Goal: Task Accomplishment & Management: Manage account settings

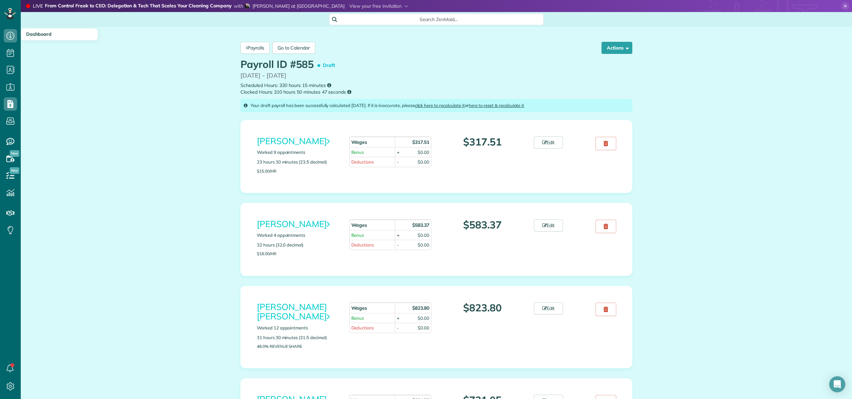
scroll to position [3, 3]
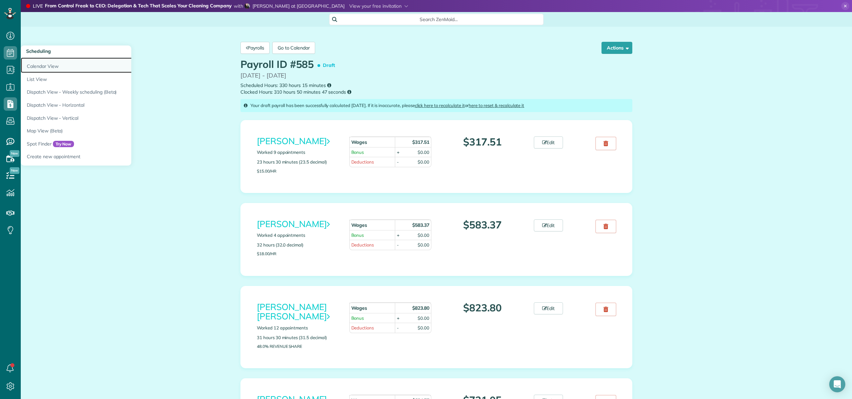
click at [34, 66] on link "Calendar View" at bounding box center [104, 65] width 167 height 15
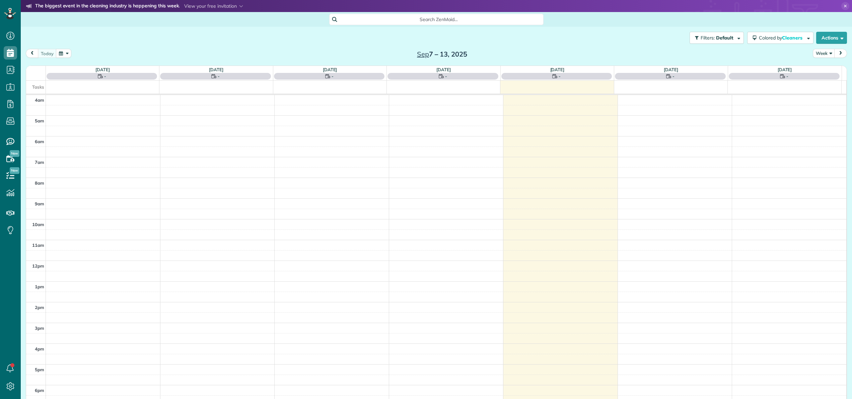
scroll to position [48, 0]
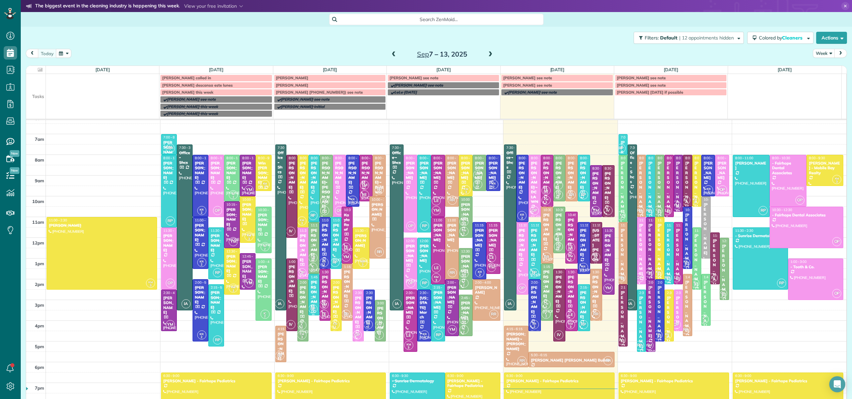
click at [233, 91] on div "Morgen Stalder this week" at bounding box center [216, 92] width 108 height 5
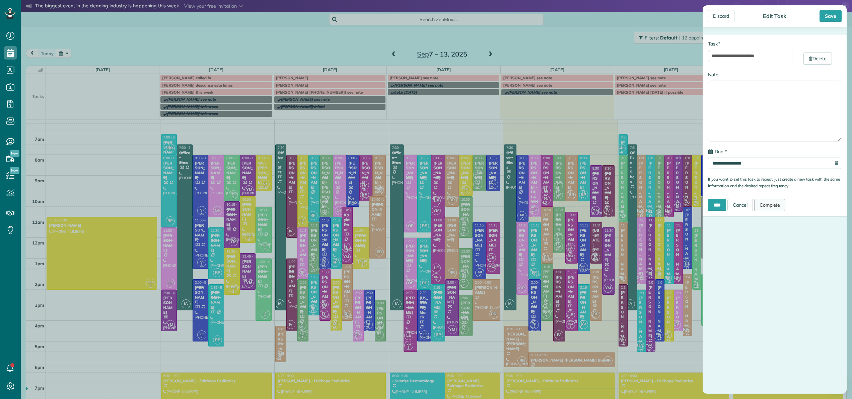
click at [781, 205] on link "Complete" at bounding box center [769, 205] width 31 height 12
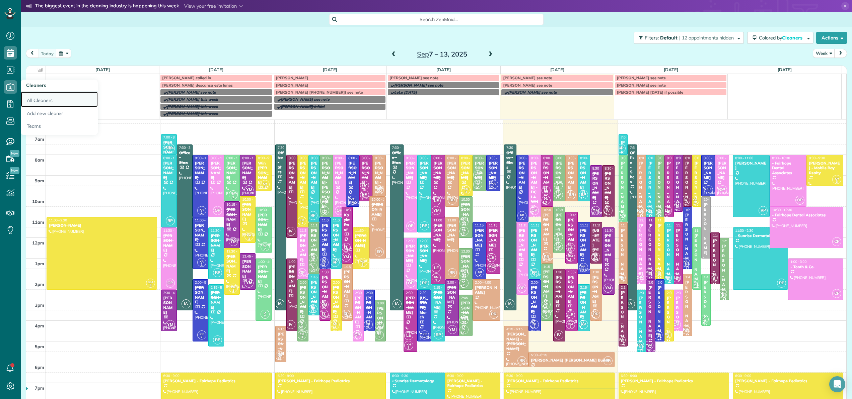
click at [47, 100] on link "All Cleaners" at bounding box center [59, 99] width 77 height 15
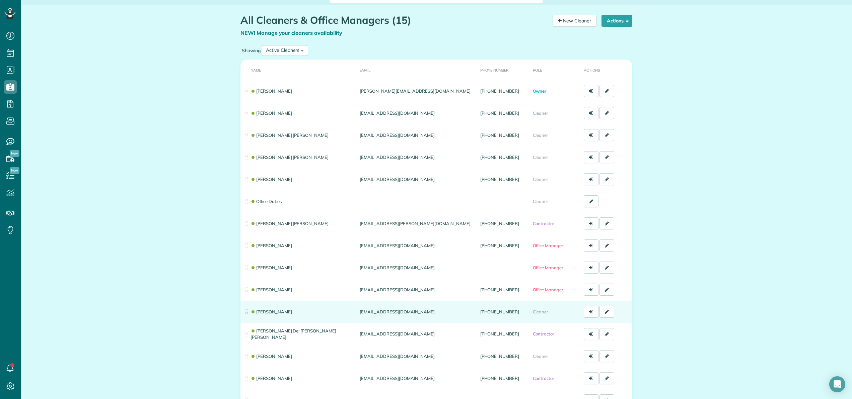
scroll to position [90, 0]
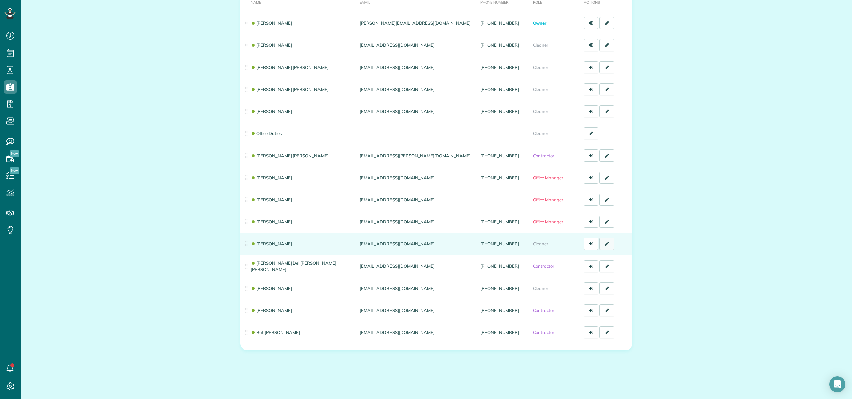
click at [605, 243] on icon at bounding box center [607, 244] width 4 height 5
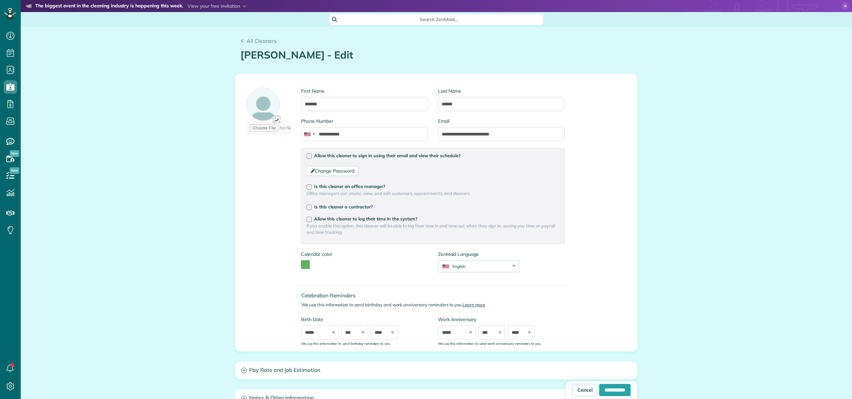
scroll to position [3, 3]
click at [612, 393] on input "**********" at bounding box center [614, 390] width 31 height 12
type input "**********"
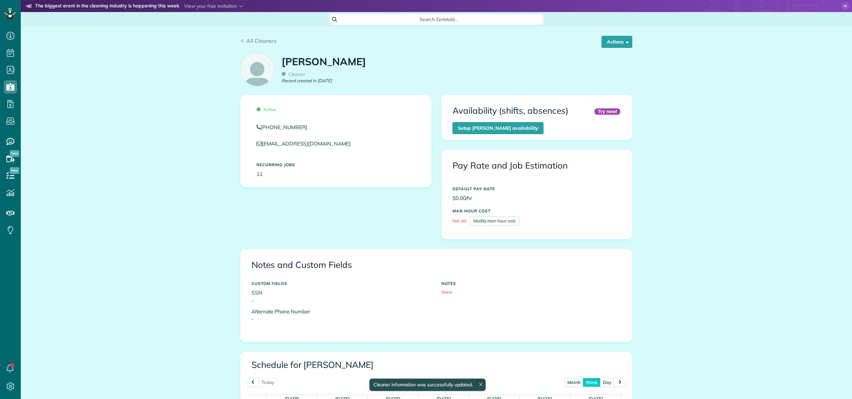
scroll to position [63, 0]
click at [613, 43] on button "Actions" at bounding box center [616, 42] width 31 height 12
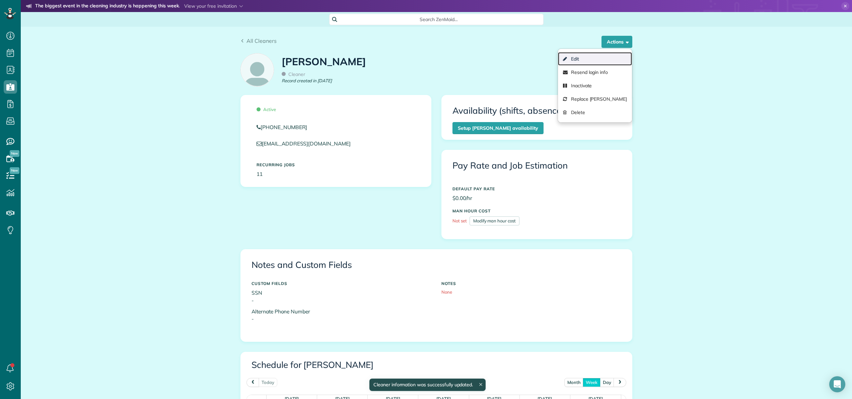
click at [603, 54] on link "Edit" at bounding box center [595, 58] width 74 height 13
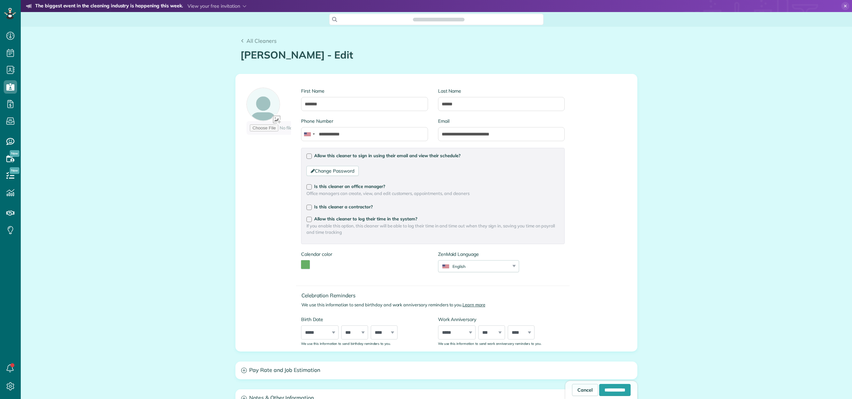
scroll to position [3, 3]
type input "**********"
click at [301, 263] on button "toggle color picker dialog" at bounding box center [305, 264] width 9 height 9
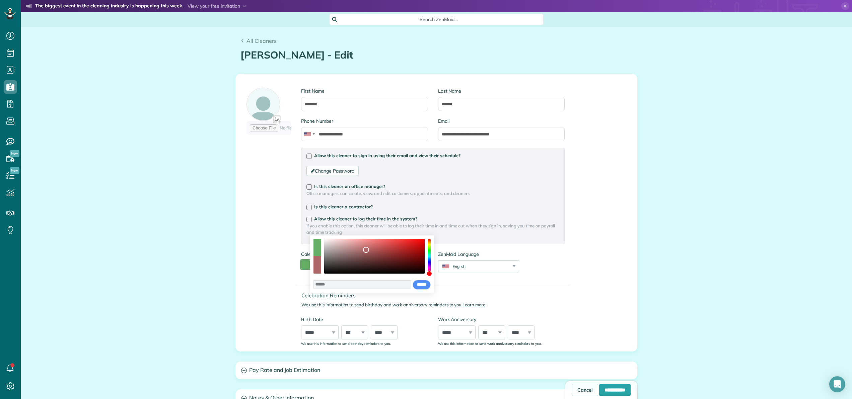
drag, startPoint x: 430, startPoint y: 256, endPoint x: 430, endPoint y: 274, distance: 17.7
click at [430, 274] on div "color picker dialog" at bounding box center [429, 256] width 3 height 35
drag, startPoint x: 431, startPoint y: 275, endPoint x: 430, endPoint y: 284, distance: 8.7
click at [430, 284] on div "******* **** **** **** **** **** ****** ****** *****" at bounding box center [372, 265] width 124 height 58
click at [428, 276] on div "color picker dialog" at bounding box center [429, 274] width 6 height 6
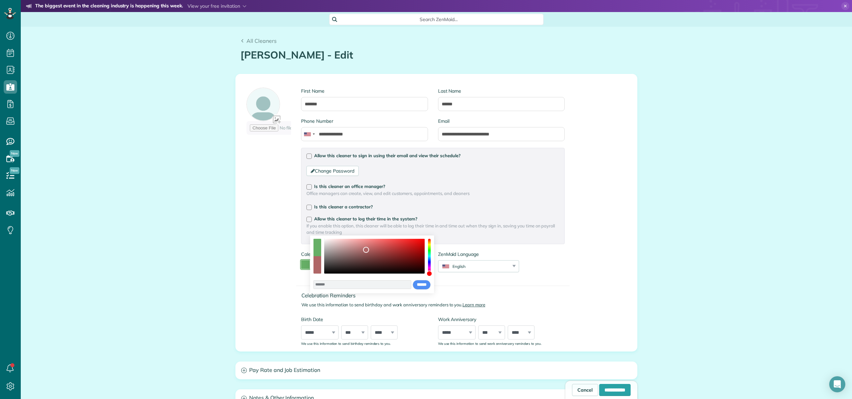
click at [419, 249] on div "color picker dialog" at bounding box center [374, 256] width 100 height 35
type input "*******"
click at [420, 246] on div "color picker dialog" at bounding box center [419, 249] width 6 height 6
click at [318, 269] on div "color picker dialog" at bounding box center [316, 264] width 7 height 17
click at [420, 286] on input "******" at bounding box center [421, 285] width 18 height 10
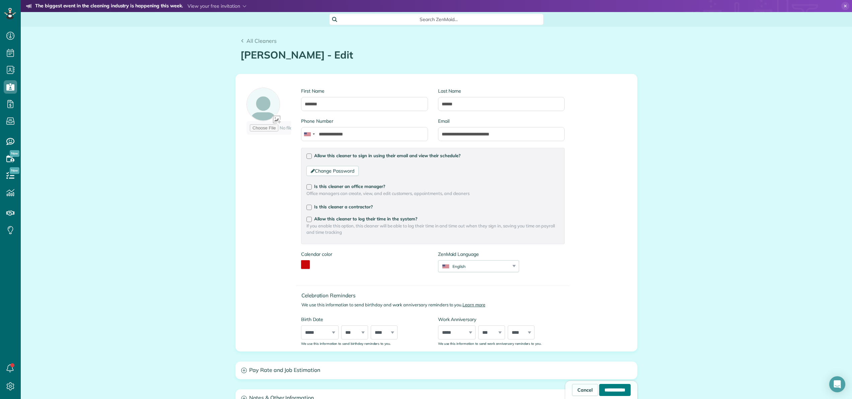
click at [613, 394] on input "**********" at bounding box center [614, 390] width 31 height 12
type input "**********"
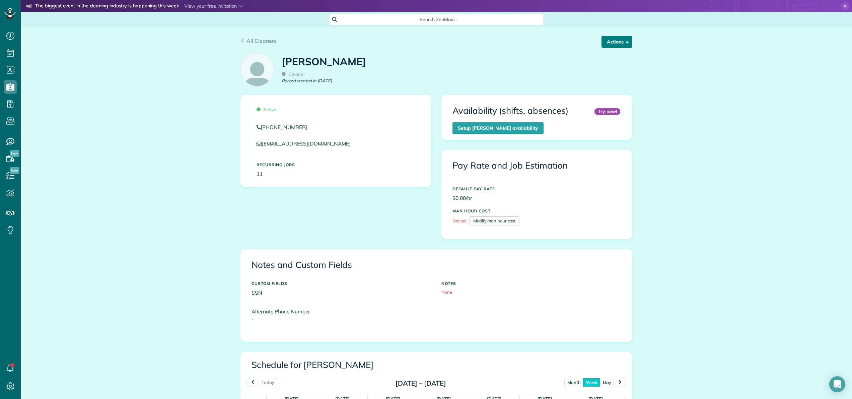
click at [614, 45] on button "Actions" at bounding box center [616, 42] width 31 height 12
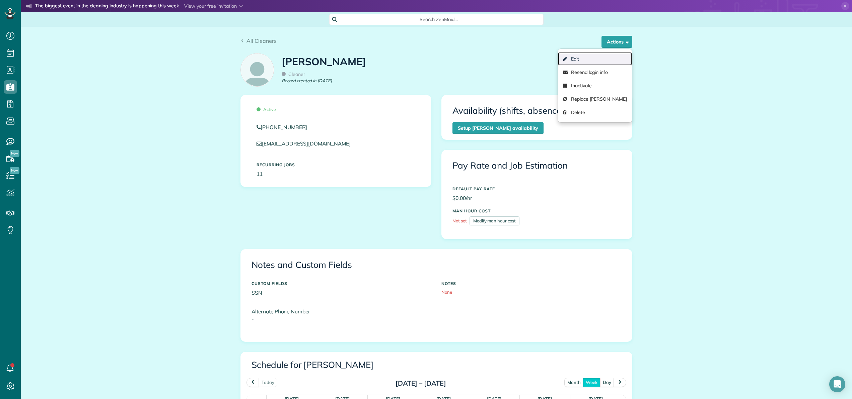
click at [603, 55] on link "Edit" at bounding box center [595, 58] width 74 height 13
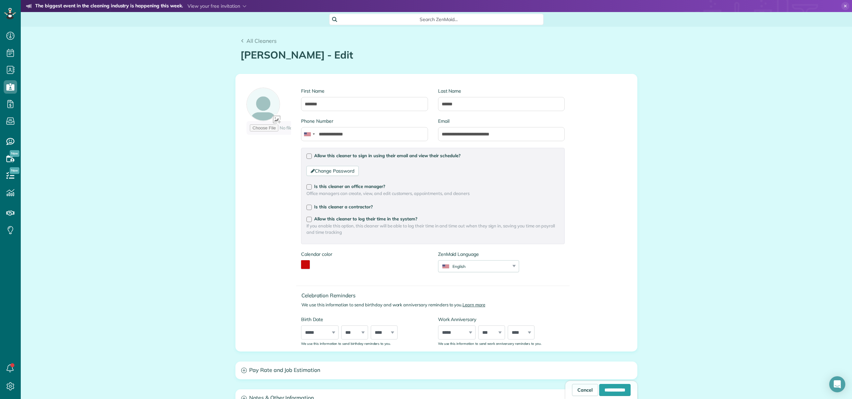
scroll to position [43, 0]
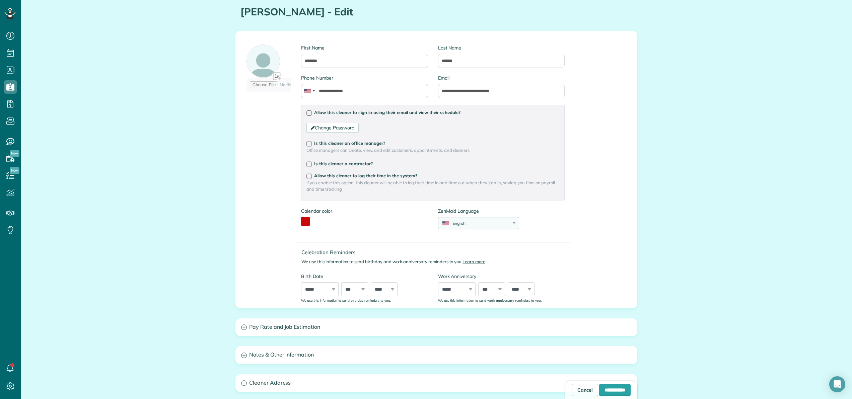
click at [469, 219] on div "English English Español Polskie Suomalainen" at bounding box center [478, 223] width 81 height 12
click at [469, 243] on li "Español" at bounding box center [479, 248] width 80 height 10
click at [607, 388] on input "**********" at bounding box center [614, 390] width 31 height 12
type input "**********"
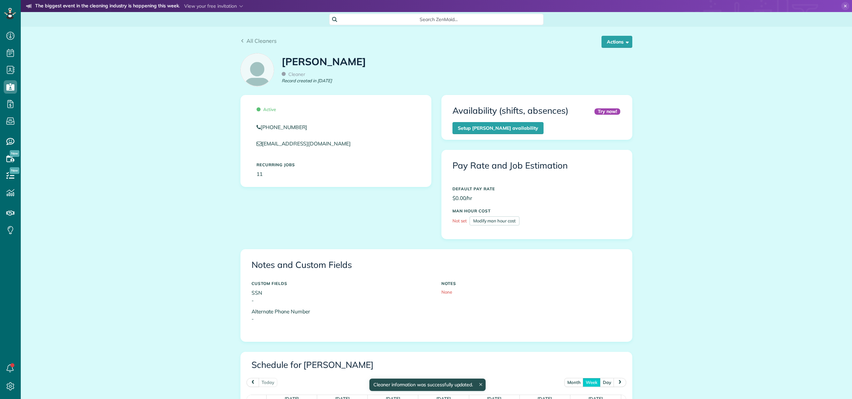
scroll to position [63, 0]
click at [613, 42] on button "Actions" at bounding box center [616, 42] width 31 height 12
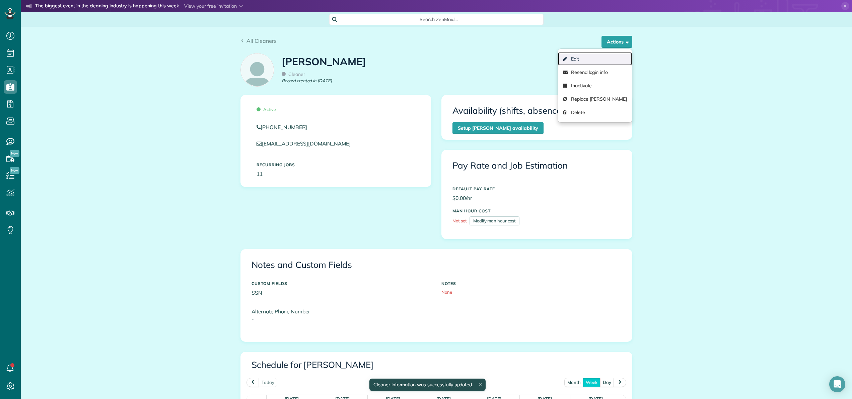
click at [601, 56] on link "Edit" at bounding box center [595, 58] width 74 height 13
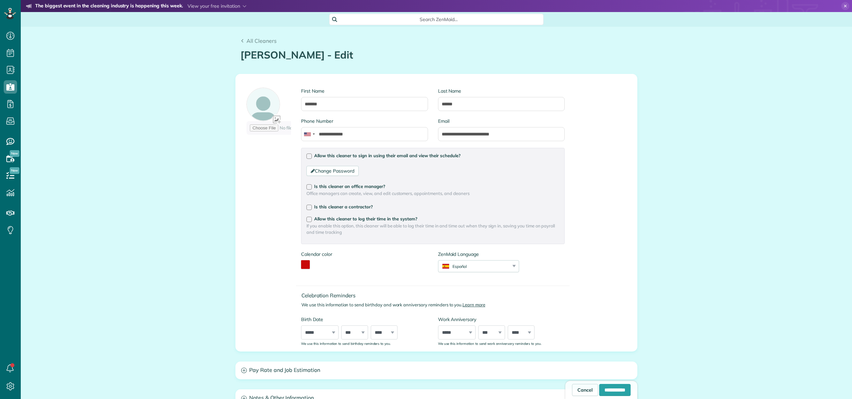
scroll to position [3, 3]
click at [308, 208] on div at bounding box center [308, 207] width 5 height 5
drag, startPoint x: 307, startPoint y: 208, endPoint x: 352, endPoint y: 232, distance: 50.8
click at [307, 208] on div at bounding box center [308, 207] width 5 height 5
click at [603, 392] on input "**********" at bounding box center [614, 390] width 31 height 12
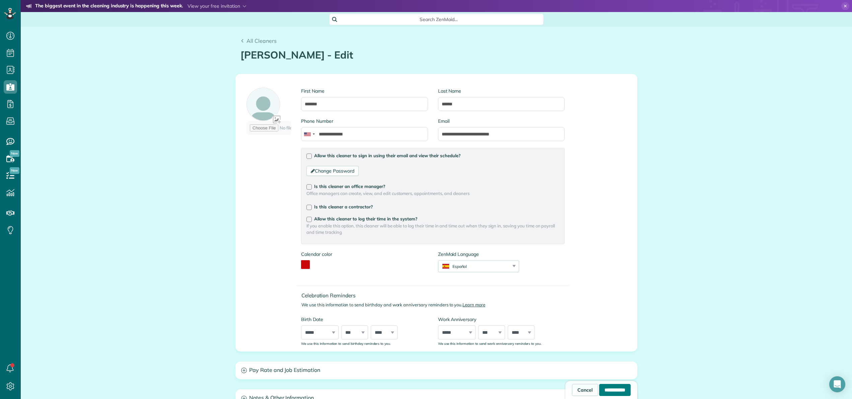
type input "**********"
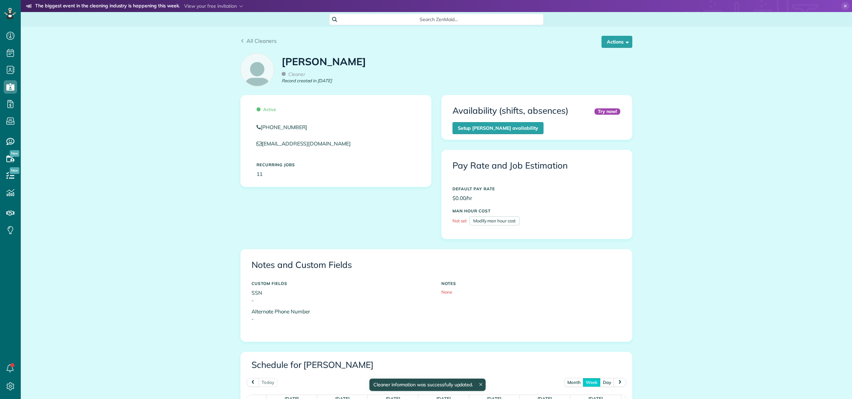
scroll to position [63, 0]
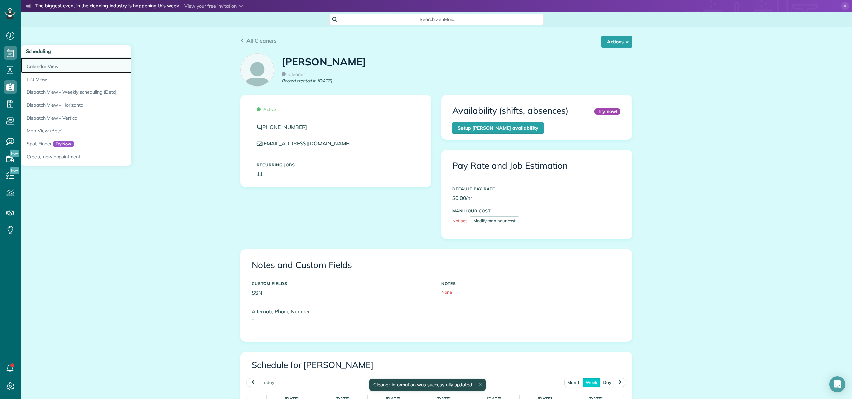
click at [37, 64] on link "Calendar View" at bounding box center [104, 65] width 167 height 15
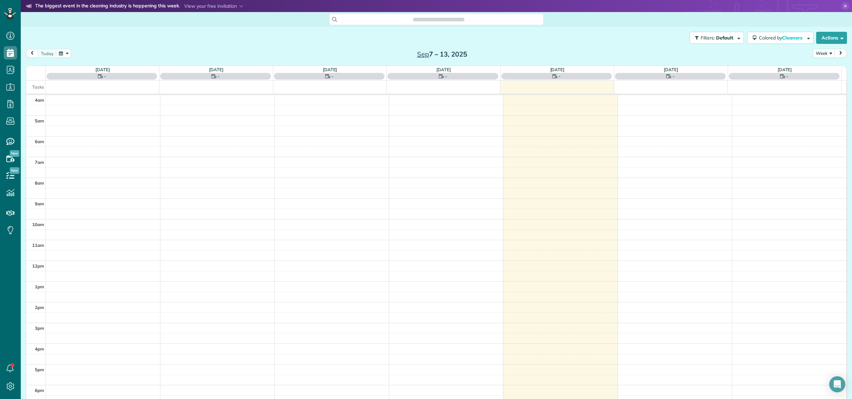
scroll to position [48, 0]
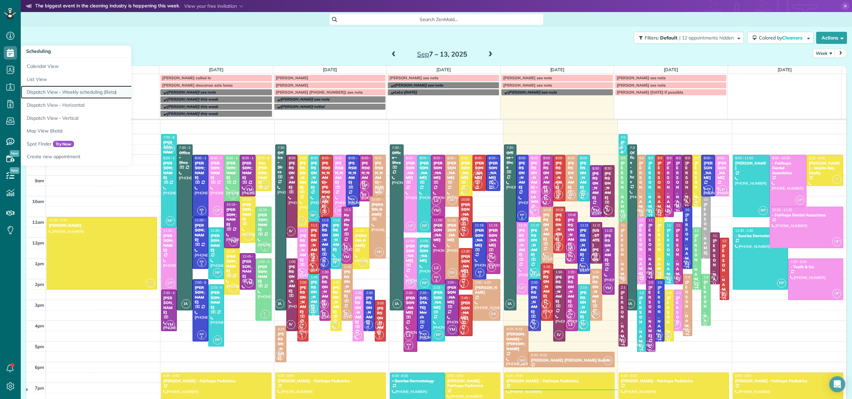
click at [40, 88] on link "Dispatch View - Weekly scheduling (Beta)" at bounding box center [104, 92] width 167 height 13
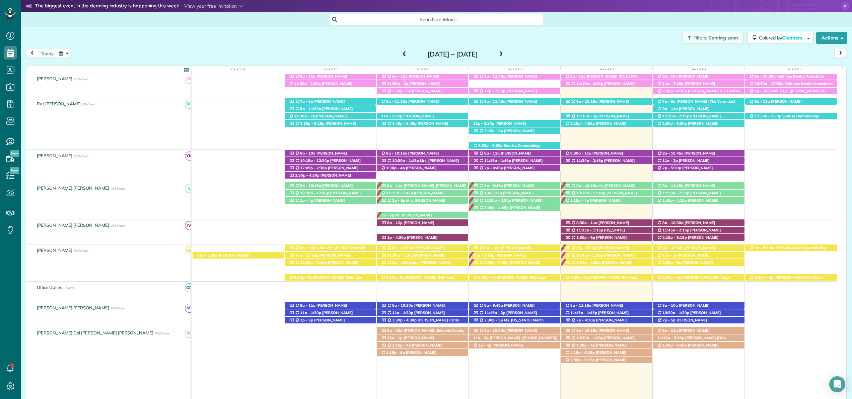
scroll to position [192, 0]
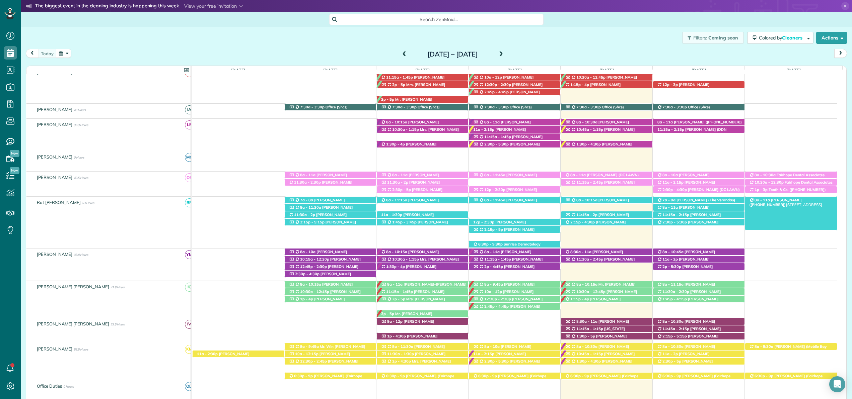
click at [787, 203] on div "8a - 11a Mr. Bryce McMurry (+15054401192) 8386 Jonesboro Road - Daphne, AL, 365…" at bounding box center [791, 200] width 92 height 7
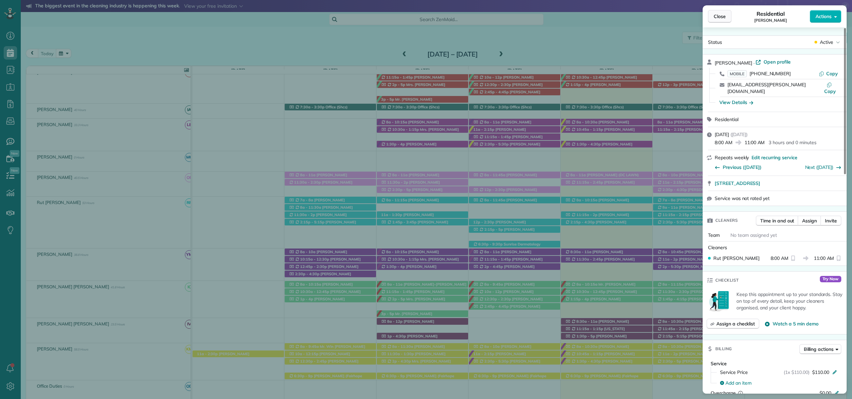
click at [725, 20] on button "Close" at bounding box center [719, 16] width 23 height 13
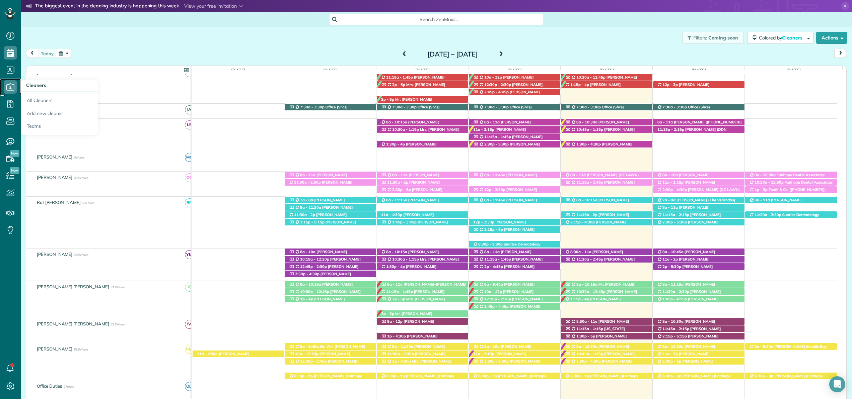
click at [12, 84] on icon at bounding box center [10, 86] width 13 height 13
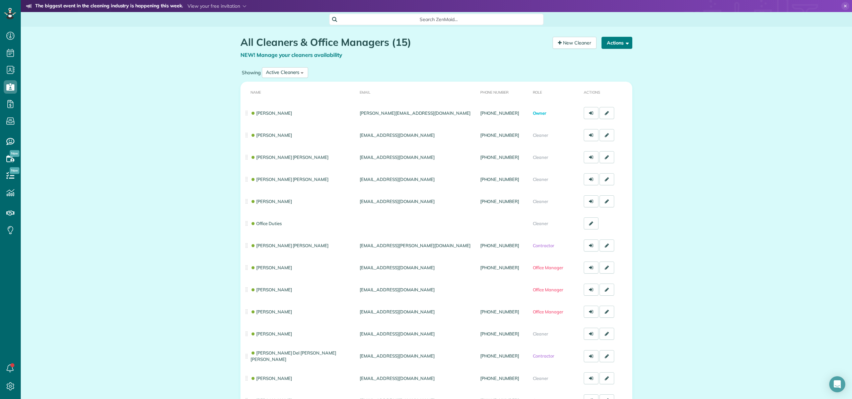
click at [616, 42] on button "Actions" at bounding box center [616, 43] width 31 height 12
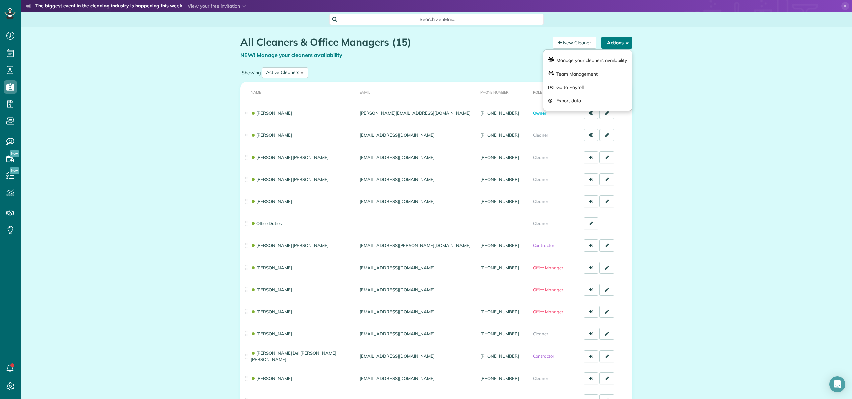
click at [616, 42] on button "Actions" at bounding box center [616, 43] width 31 height 12
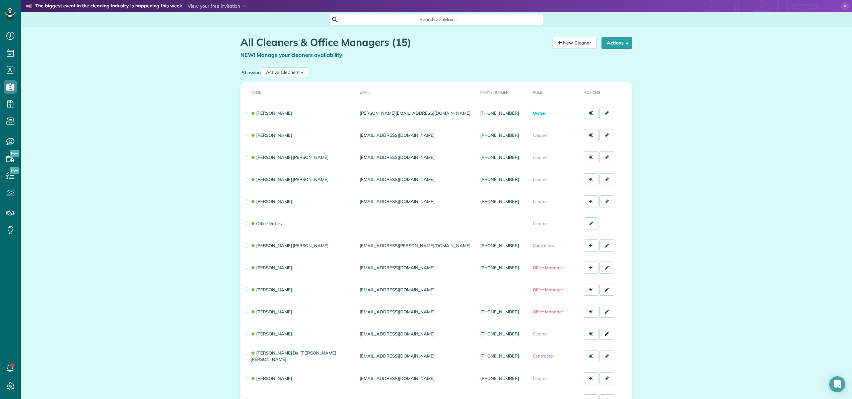
click at [276, 69] on div "Active Cleaners" at bounding box center [282, 72] width 33 height 7
click at [278, 114] on span "Inactive Cleaners" at bounding box center [284, 116] width 37 height 6
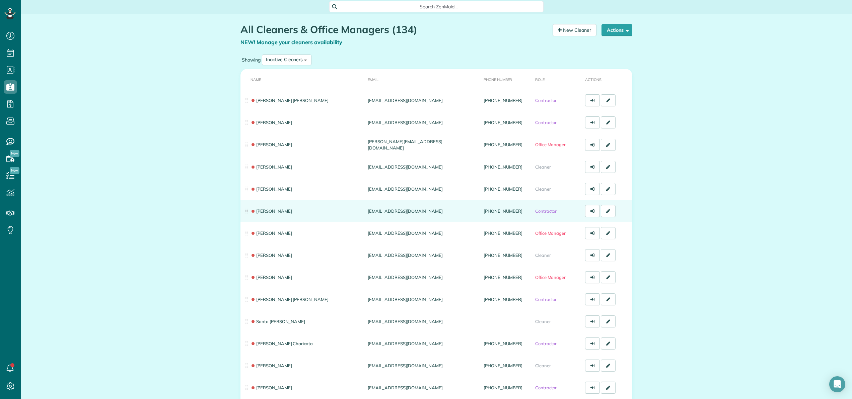
scroll to position [45, 0]
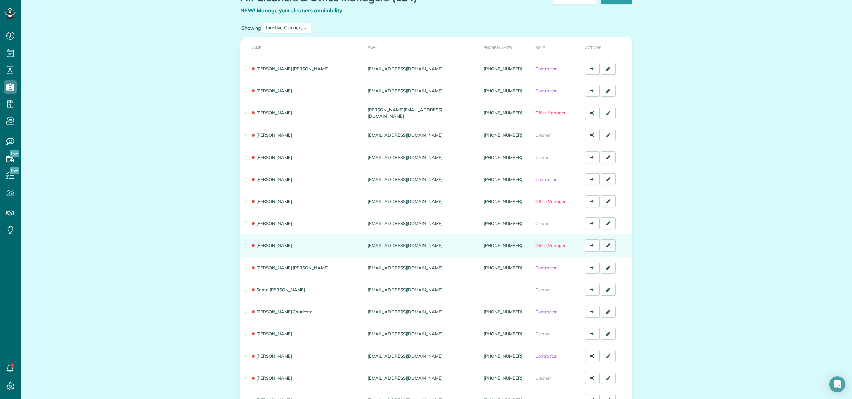
click at [606, 246] on icon at bounding box center [608, 245] width 4 height 5
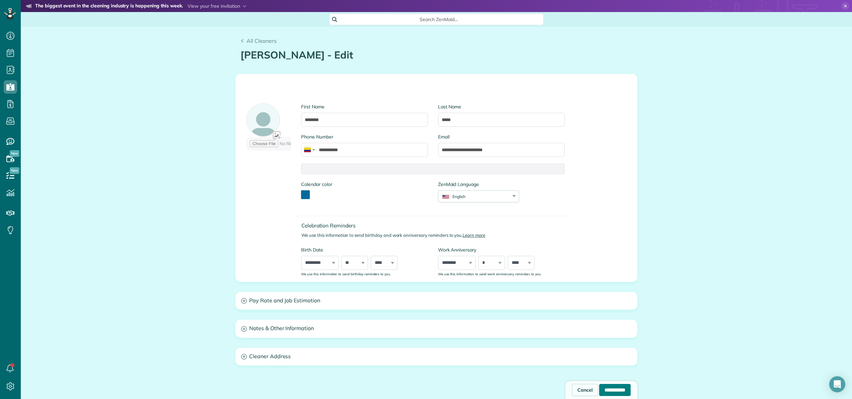
click at [599, 390] on input "**********" at bounding box center [614, 390] width 31 height 12
type input "**********"
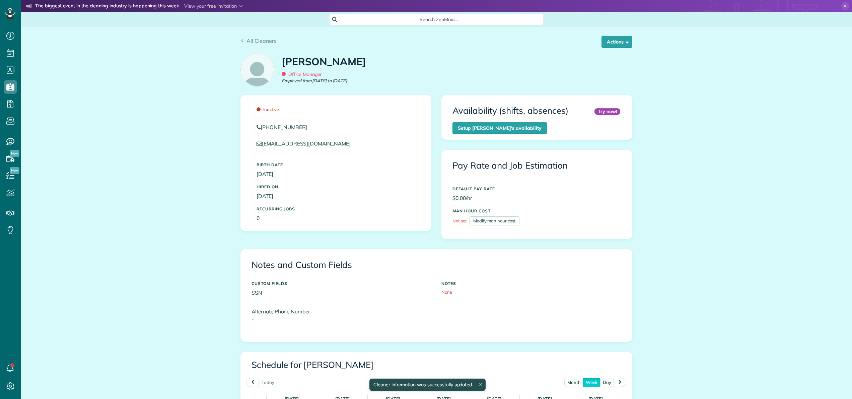
scroll to position [63, 0]
click at [613, 41] on button "Actions" at bounding box center [616, 42] width 31 height 12
click at [604, 85] on link "Reactivate" at bounding box center [604, 85] width 55 height 13
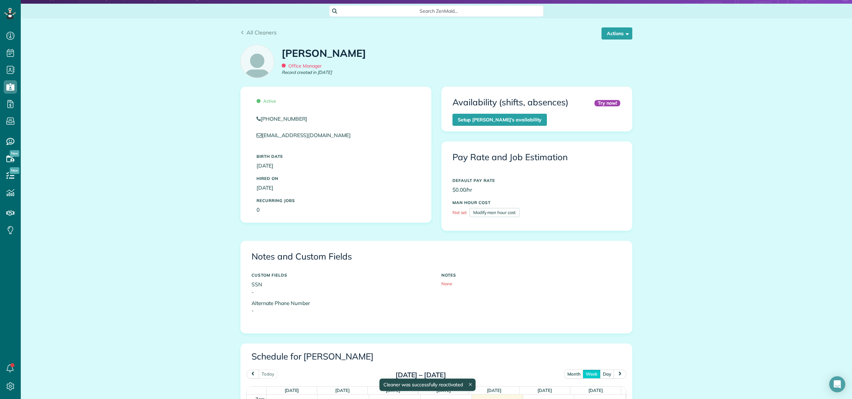
scroll to position [13, 0]
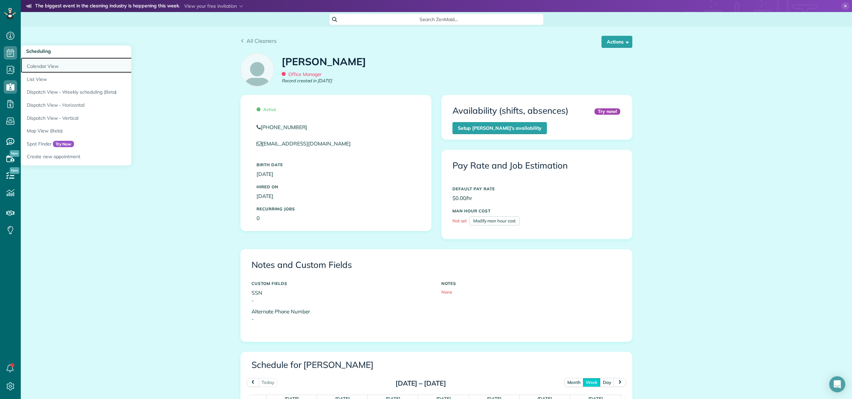
click at [26, 63] on link "Calendar View" at bounding box center [104, 65] width 167 height 15
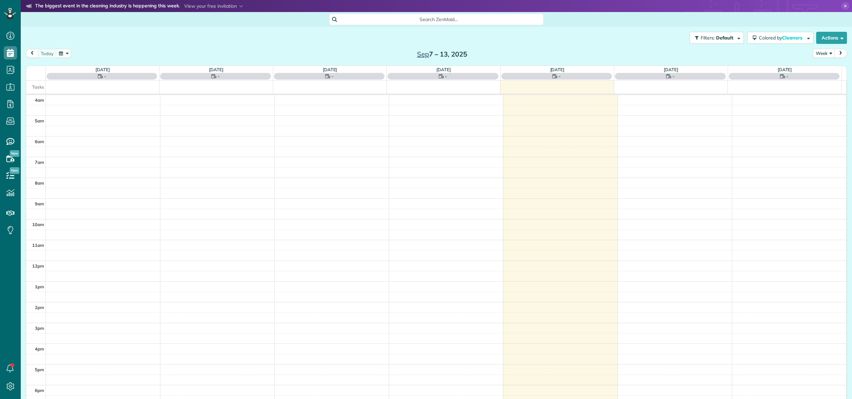
scroll to position [48, 0]
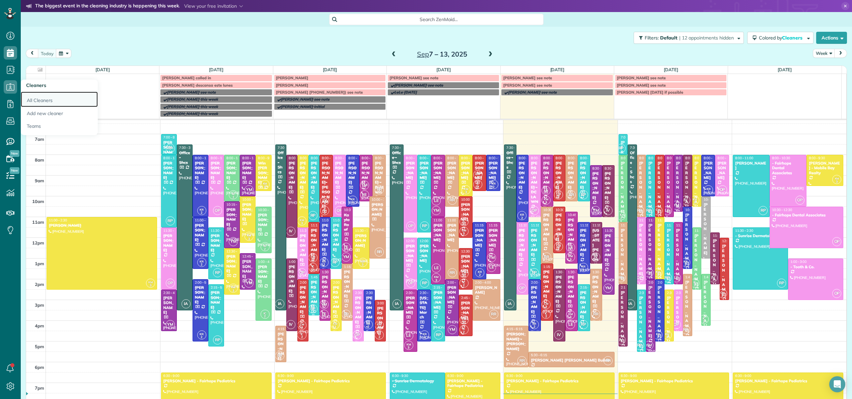
click at [46, 100] on link "All Cleaners" at bounding box center [59, 99] width 77 height 15
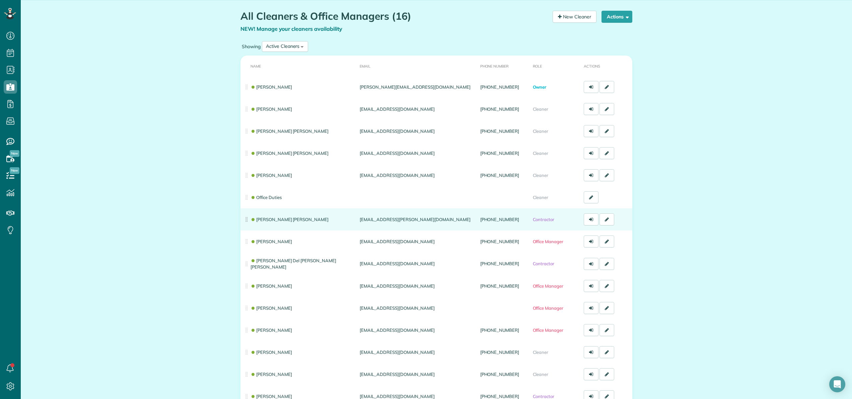
scroll to position [39, 0]
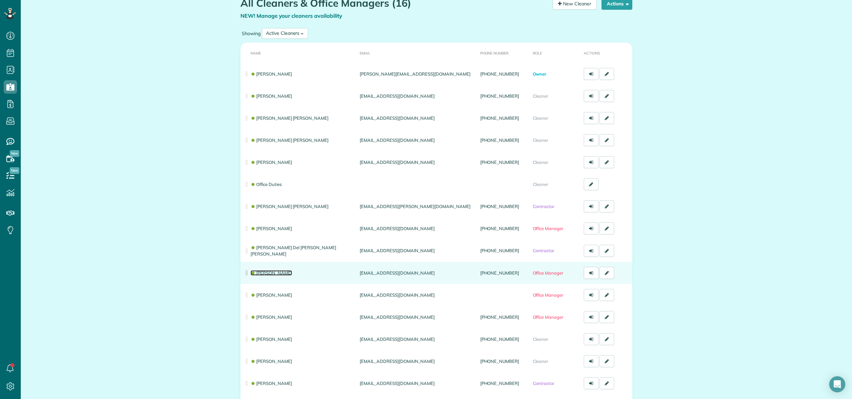
click at [267, 272] on link "[PERSON_NAME]" at bounding box center [271, 272] width 42 height 5
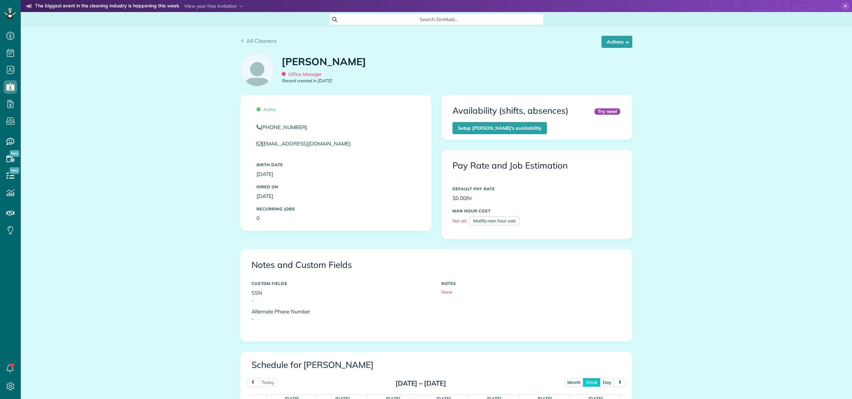
scroll to position [63, 0]
click at [259, 70] on img at bounding box center [257, 70] width 33 height 33
click at [618, 41] on button "Actions" at bounding box center [616, 42] width 31 height 12
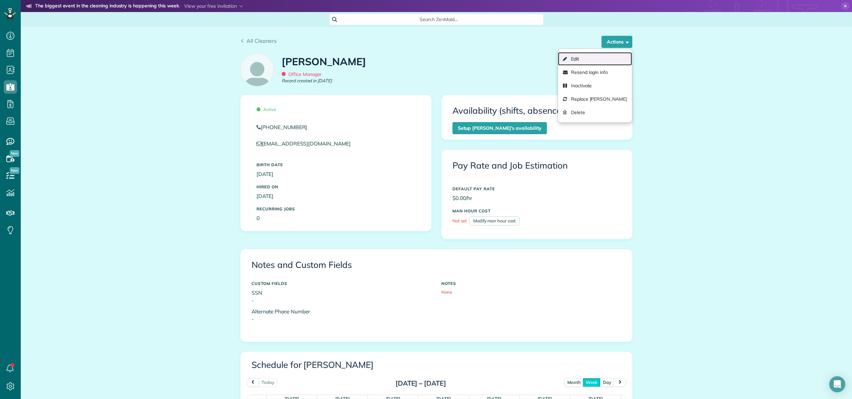
click at [601, 57] on link "Edit" at bounding box center [595, 58] width 74 height 13
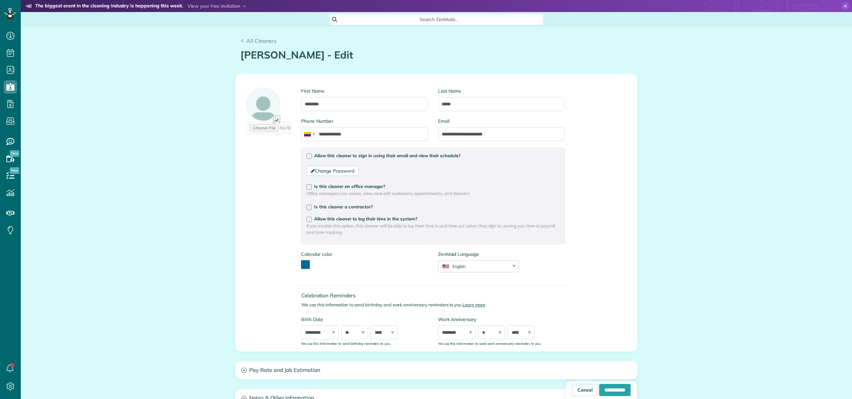
type input "**********"
click at [273, 120] on div at bounding box center [268, 113] width 45 height 50
click at [276, 121] on div at bounding box center [268, 113] width 45 height 50
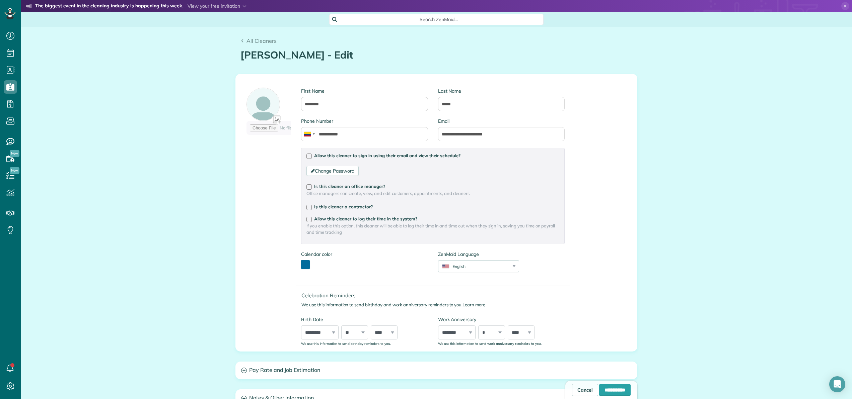
click at [267, 107] on div at bounding box center [268, 113] width 45 height 50
click at [277, 122] on input "file" at bounding box center [295, 128] width 98 height 14
click at [274, 119] on div at bounding box center [268, 113] width 45 height 50
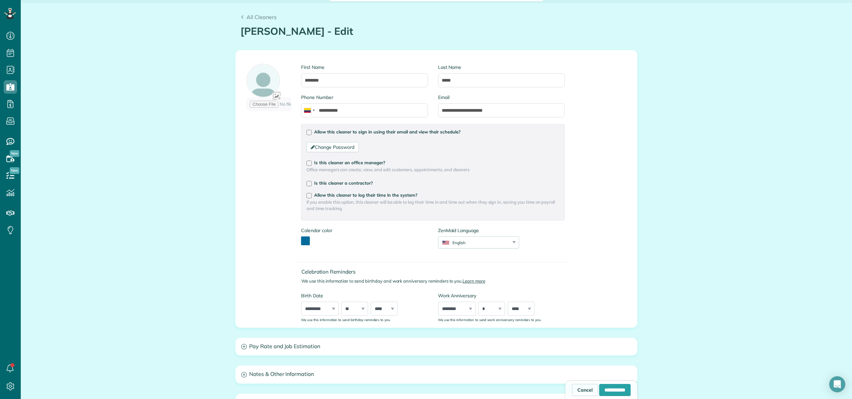
scroll to position [0, 0]
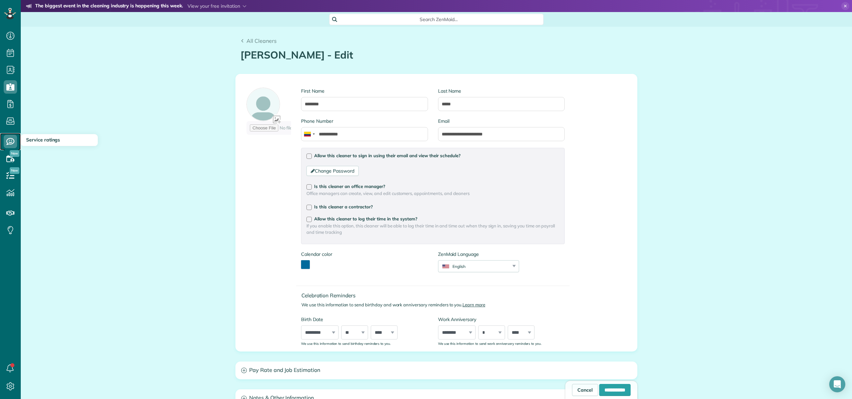
click at [14, 138] on icon at bounding box center [10, 141] width 13 height 13
